Goal: Information Seeking & Learning: Learn about a topic

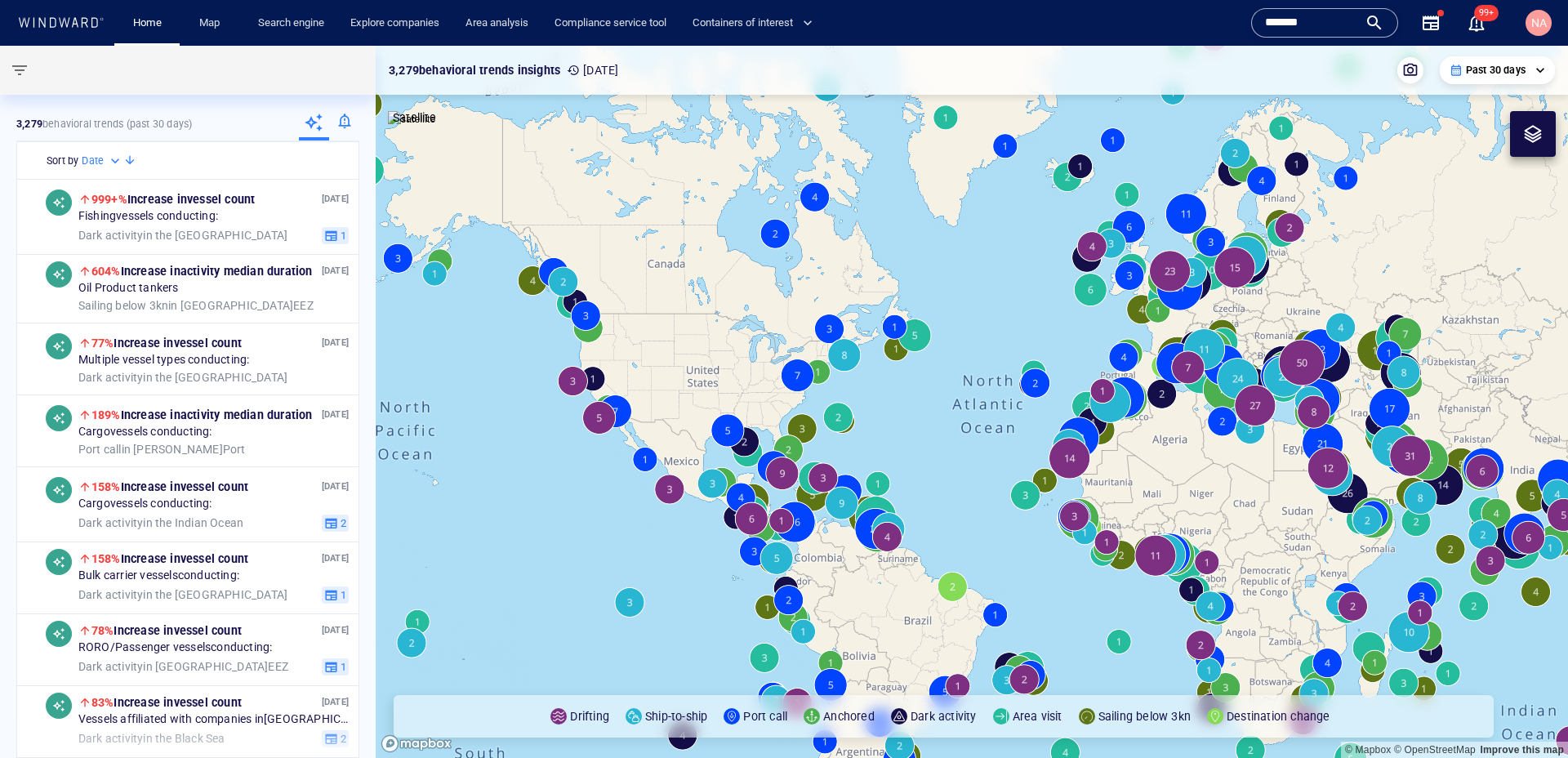
click at [1278, 28] on input "*******" at bounding box center [1311, 22] width 93 height 24
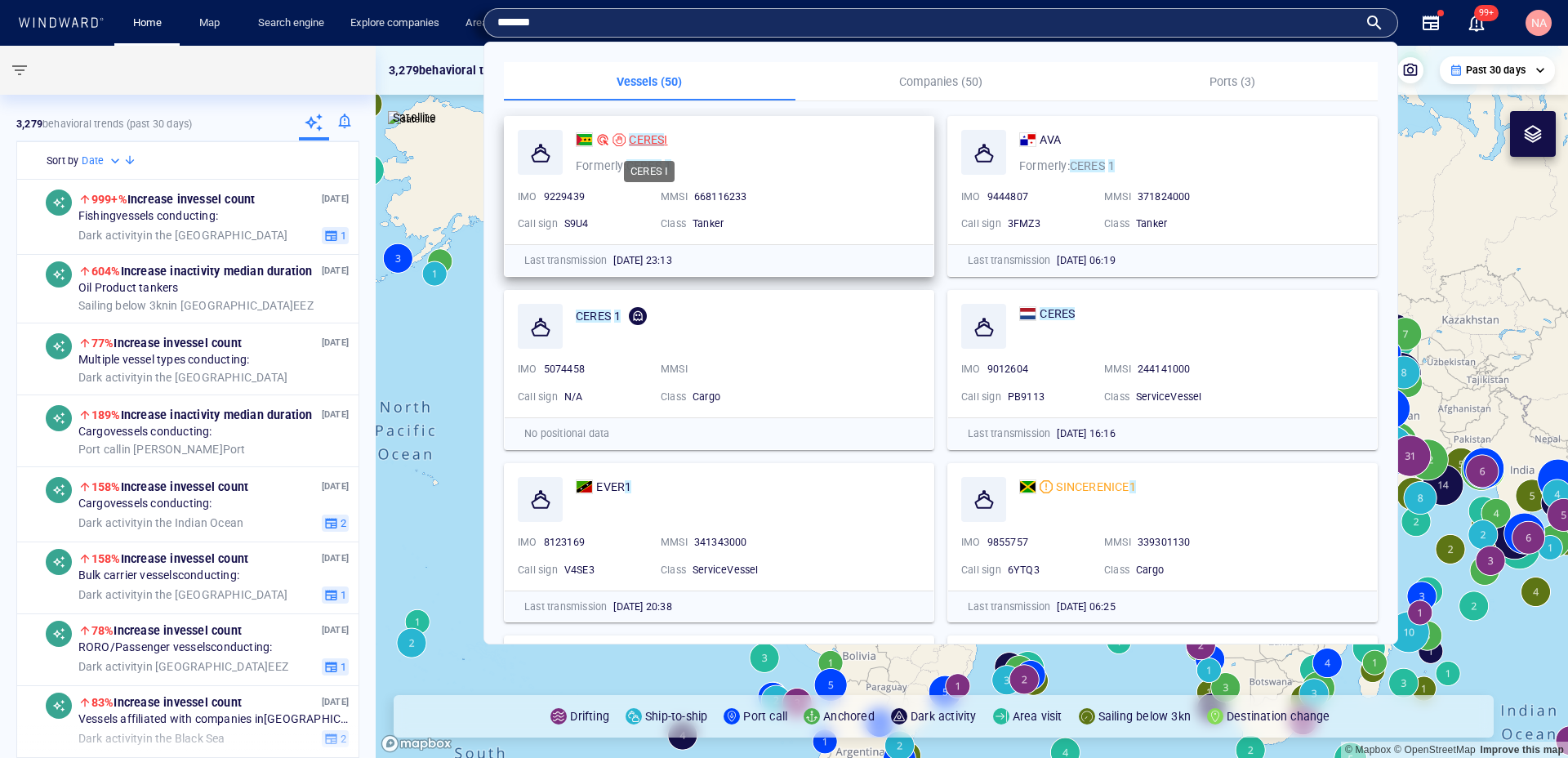
click at [662, 141] on mark "CERES" at bounding box center [646, 139] width 35 height 13
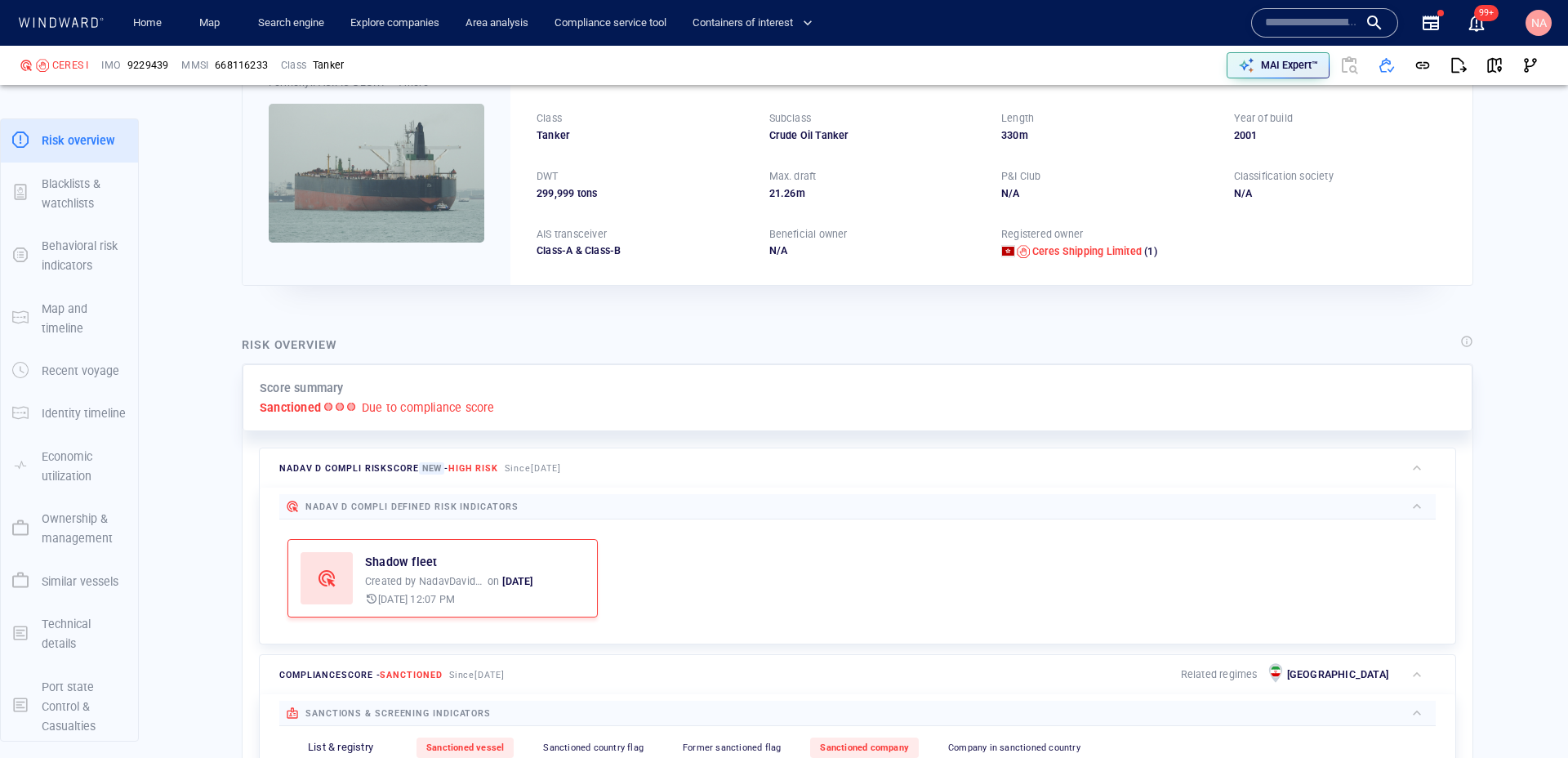
scroll to position [133, 0]
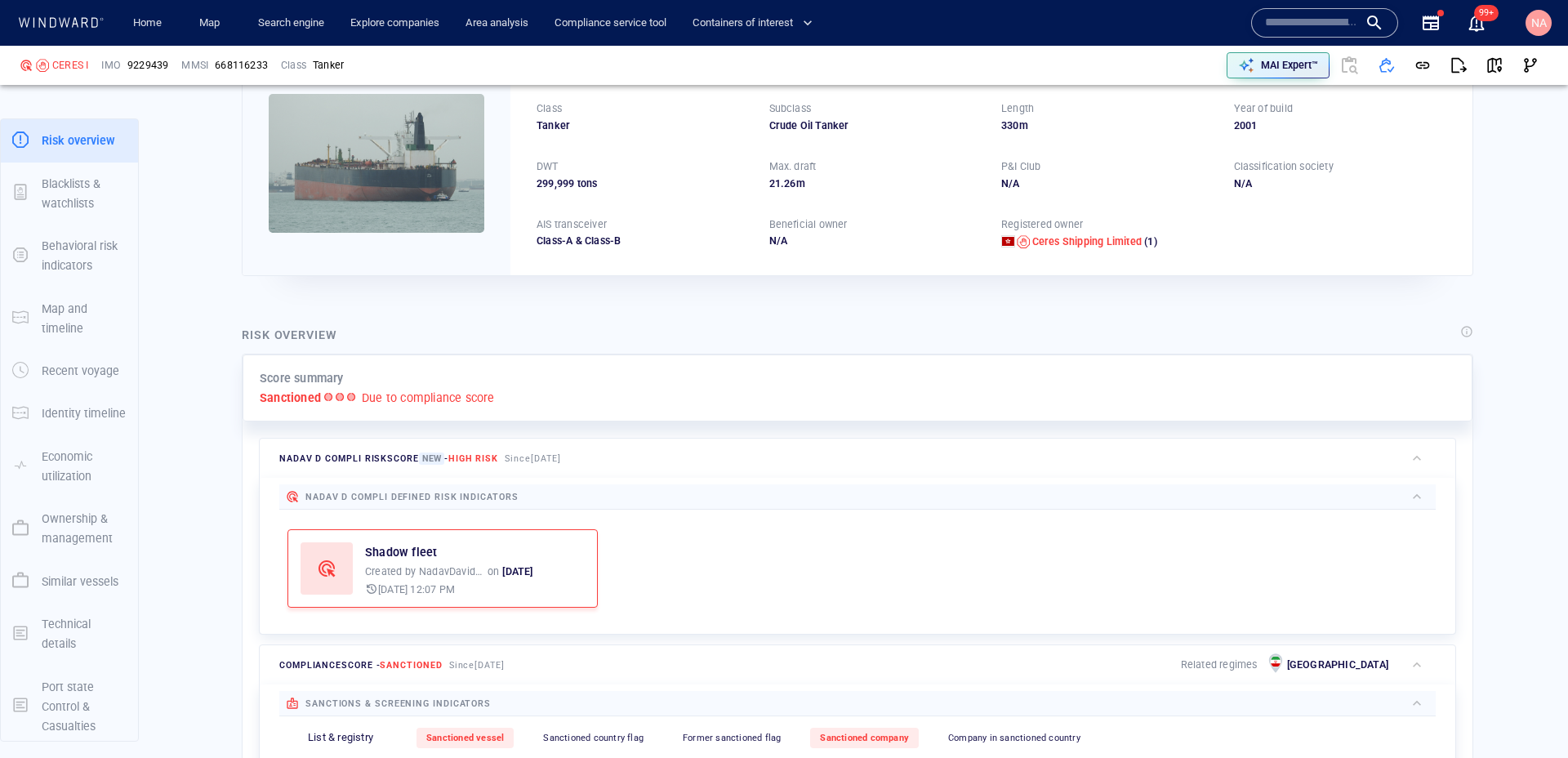
click at [84, 530] on p "Ownership & management" at bounding box center [84, 529] width 85 height 40
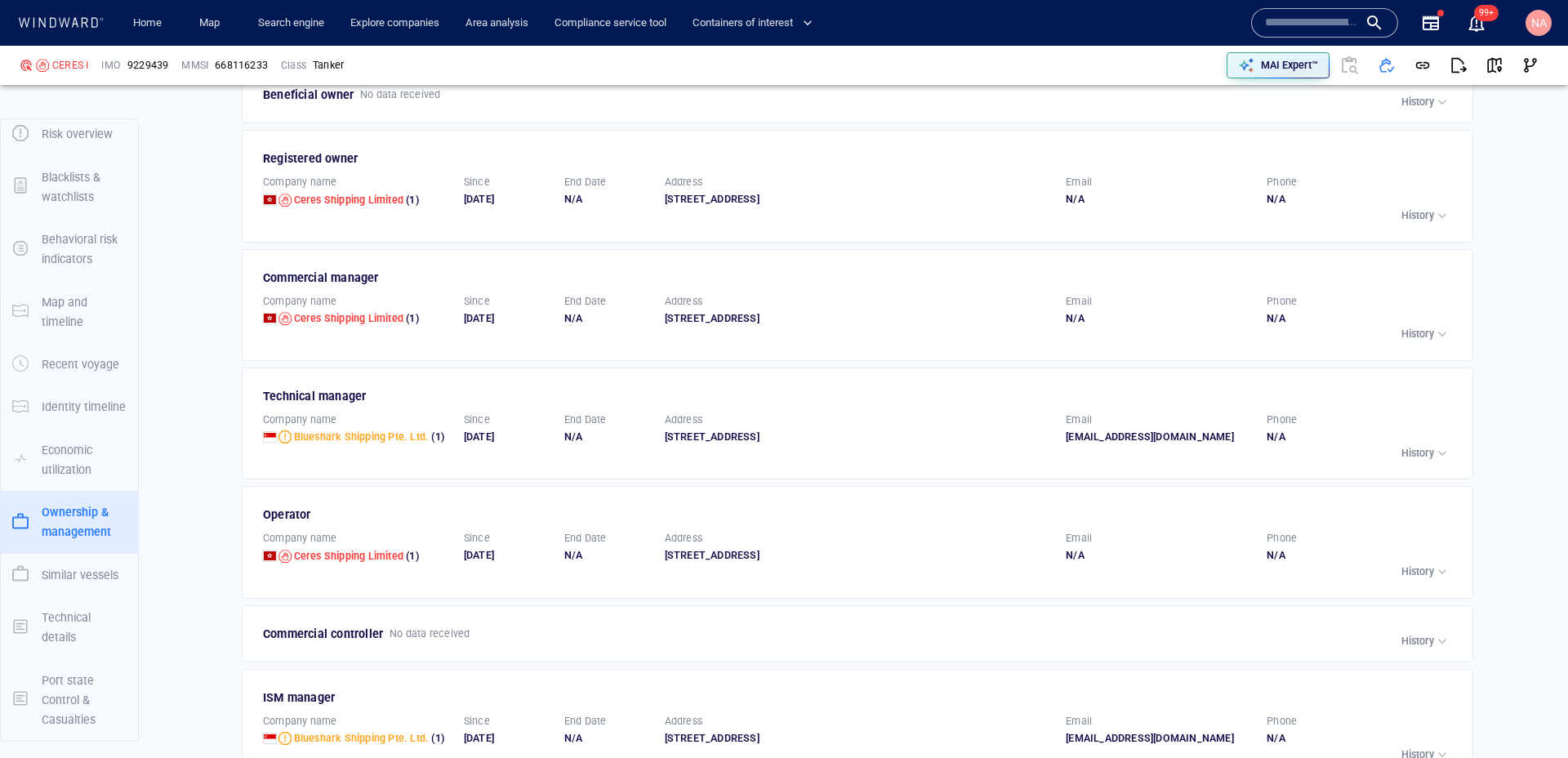
scroll to position [2942, 0]
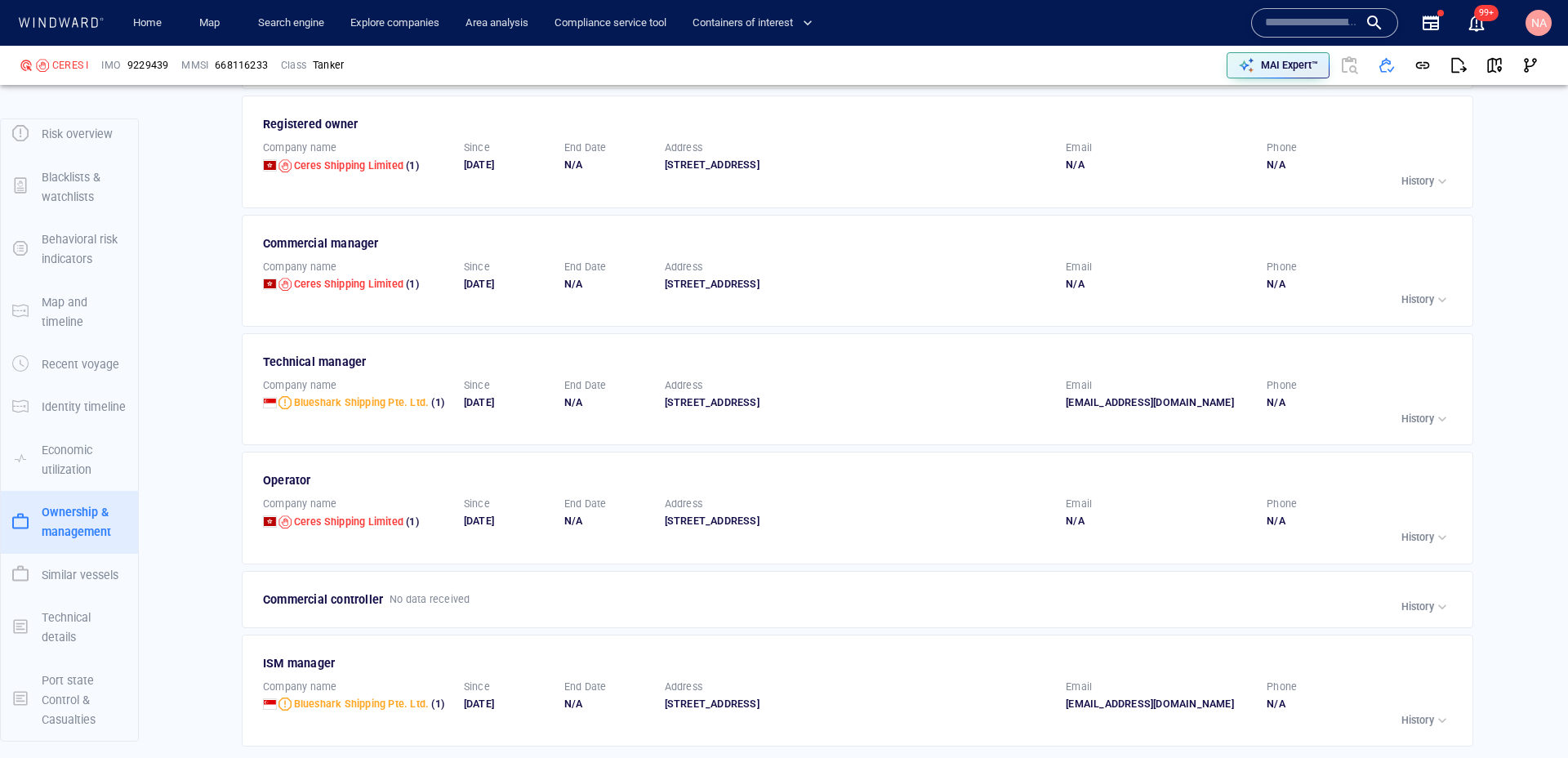
drag, startPoint x: 481, startPoint y: 164, endPoint x: 505, endPoint y: 164, distance: 24.0
click at [500, 164] on div "05/09/2025" at bounding box center [507, 164] width 88 height 14
click at [505, 164] on div "05/09/2025" at bounding box center [507, 164] width 88 height 14
drag, startPoint x: 448, startPoint y: 158, endPoint x: 537, endPoint y: 178, distance: 91.2
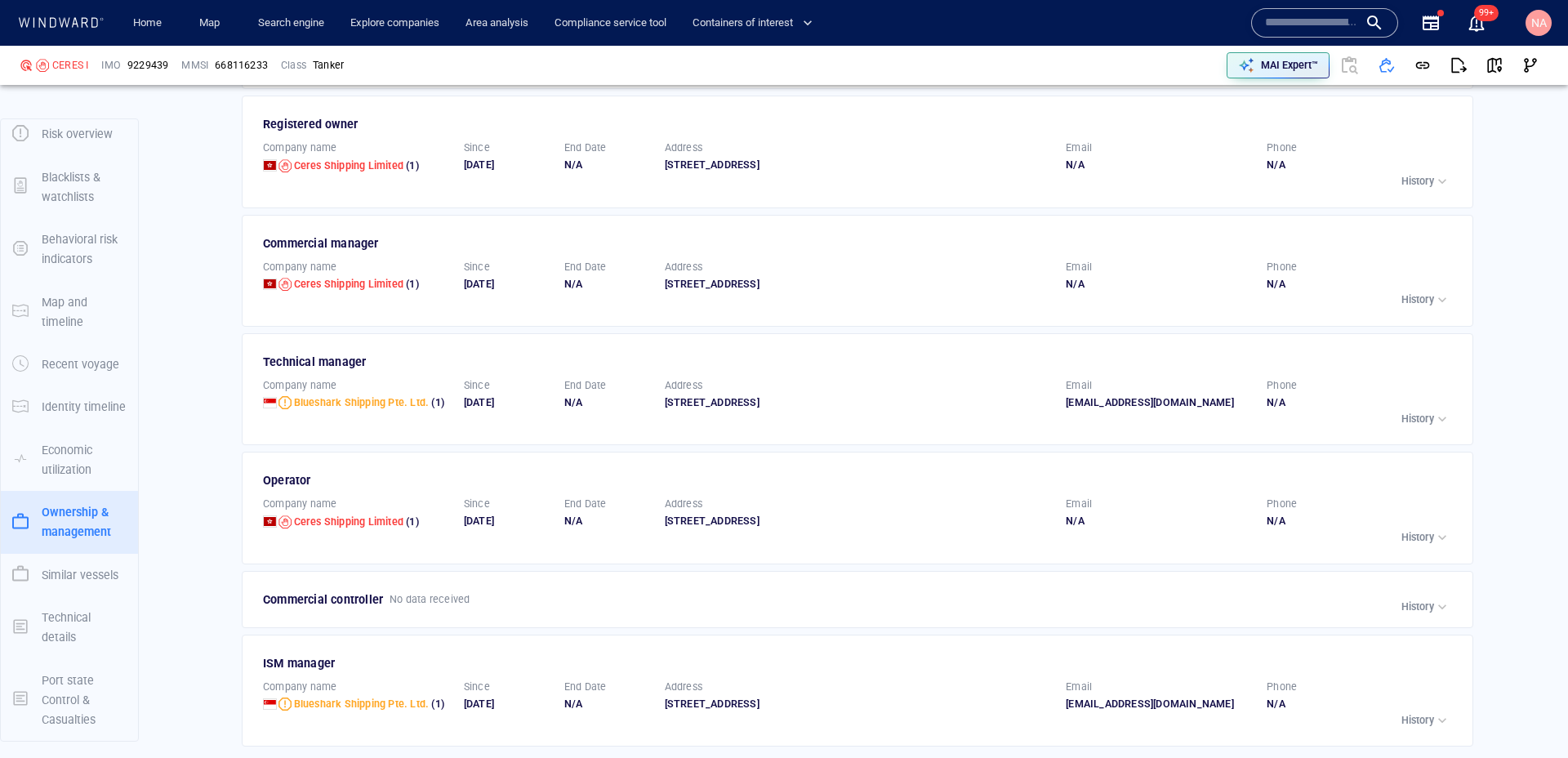
click at [536, 178] on div "Company name Ceres Shipping Limited (1) Since 05/09/2025 End Date N/A Address R…" at bounding box center [858, 156] width 1211 height 51
click at [535, 178] on div "Since 05/09/2025" at bounding box center [507, 156] width 100 height 45
